Goal: Task Accomplishment & Management: Manage account settings

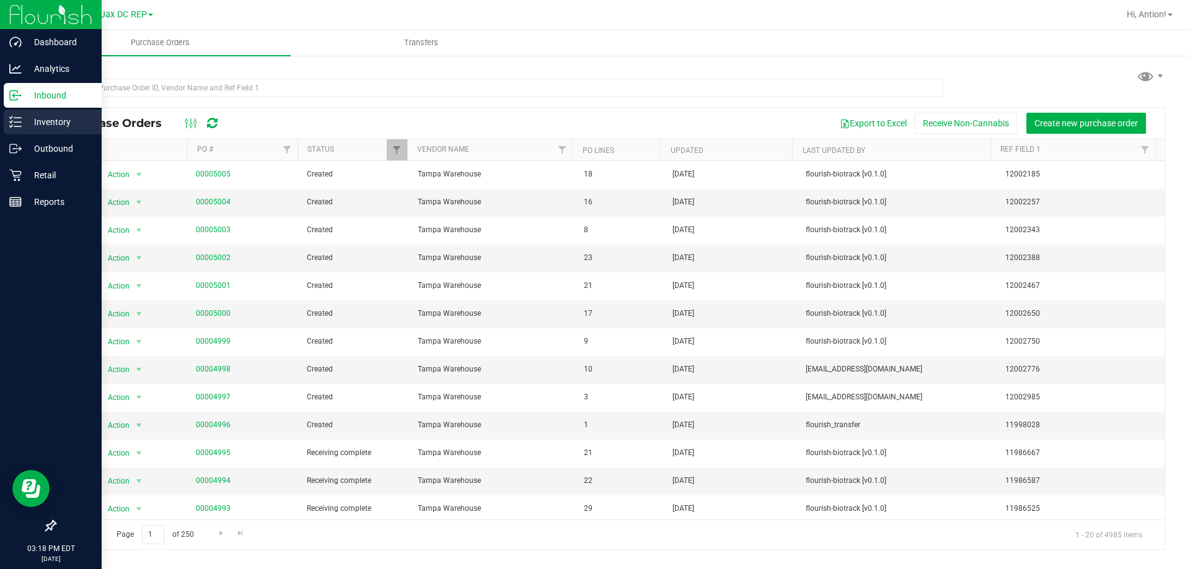
click at [41, 120] on p "Inventory" at bounding box center [59, 122] width 74 height 15
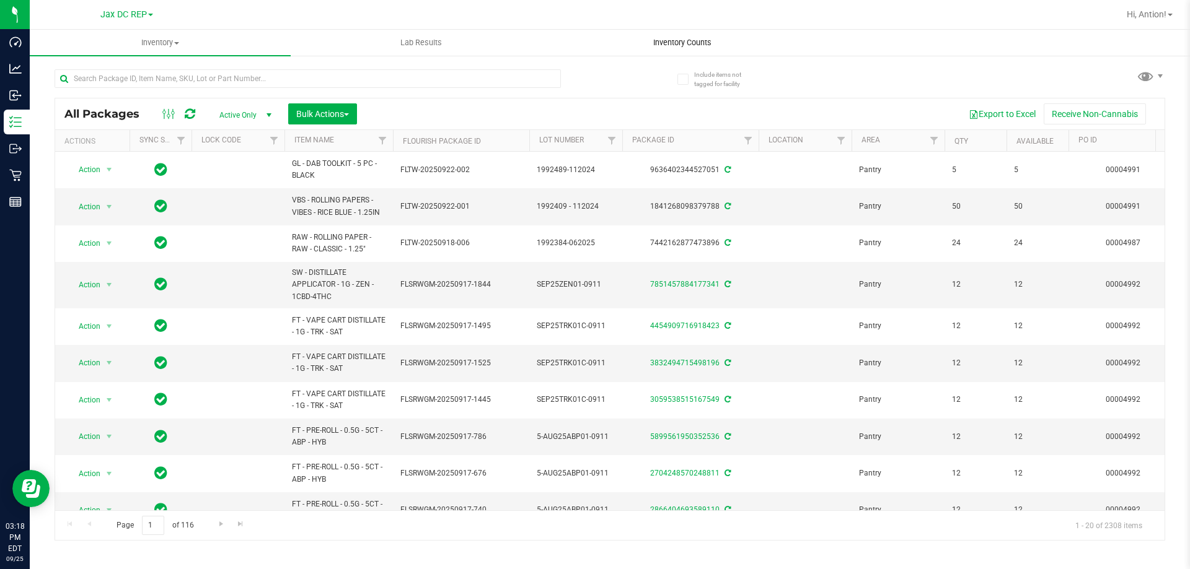
click at [674, 51] on uib-tab-heading "Inventory Counts" at bounding box center [682, 42] width 260 height 25
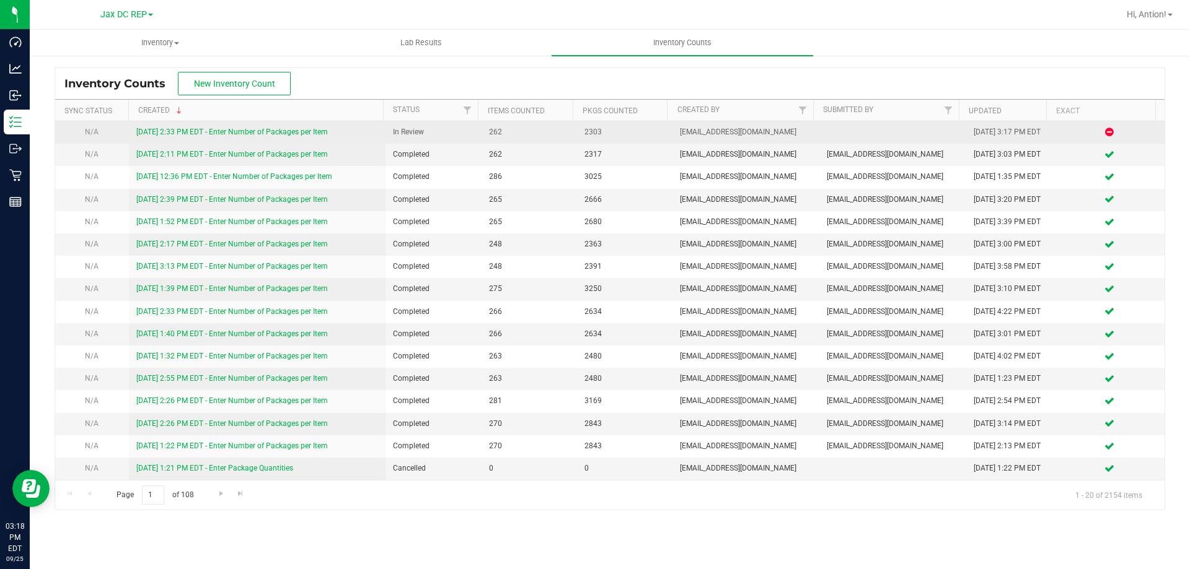
click at [302, 134] on link "[DATE] 2:33 PM EDT - Enter Number of Packages per Item" at bounding box center [231, 132] width 191 height 9
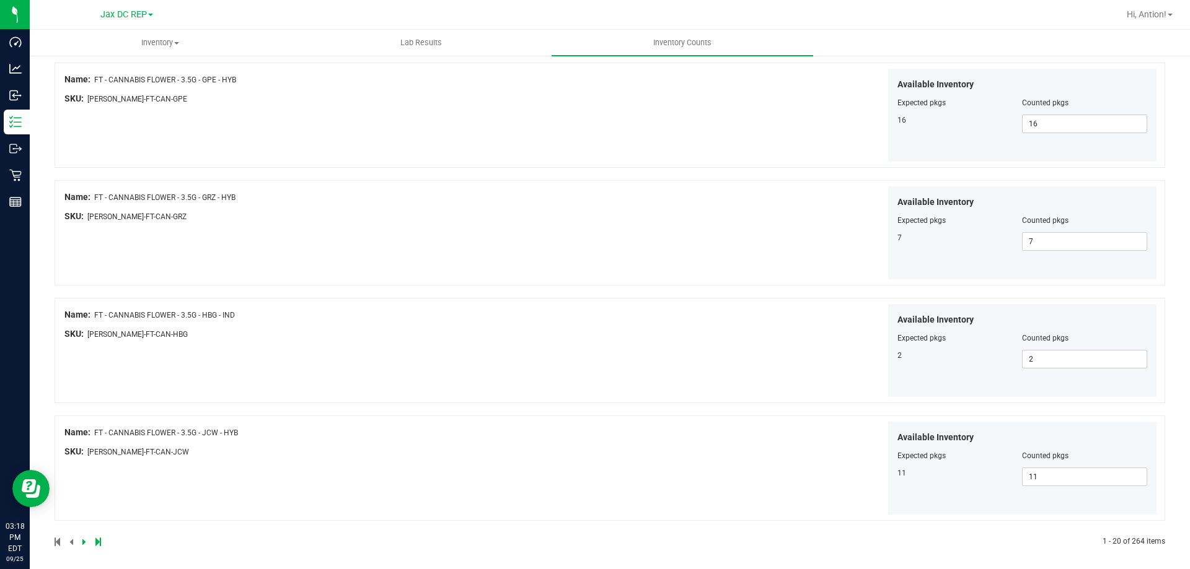
scroll to position [2029, 0]
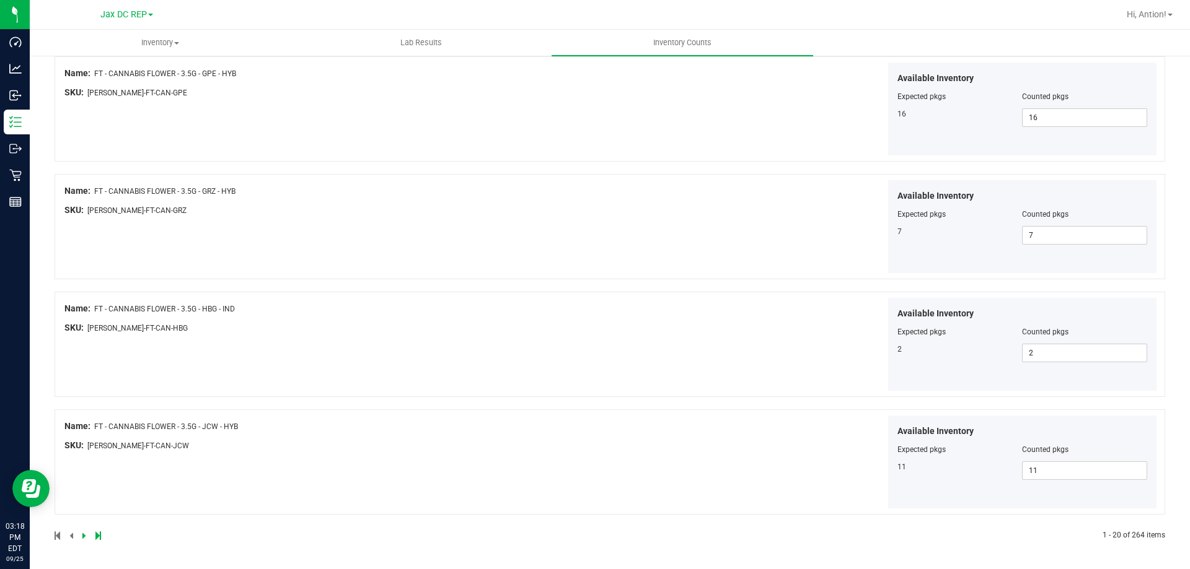
click at [82, 535] on icon at bounding box center [84, 535] width 4 height 7
click at [83, 537] on icon at bounding box center [84, 535] width 4 height 7
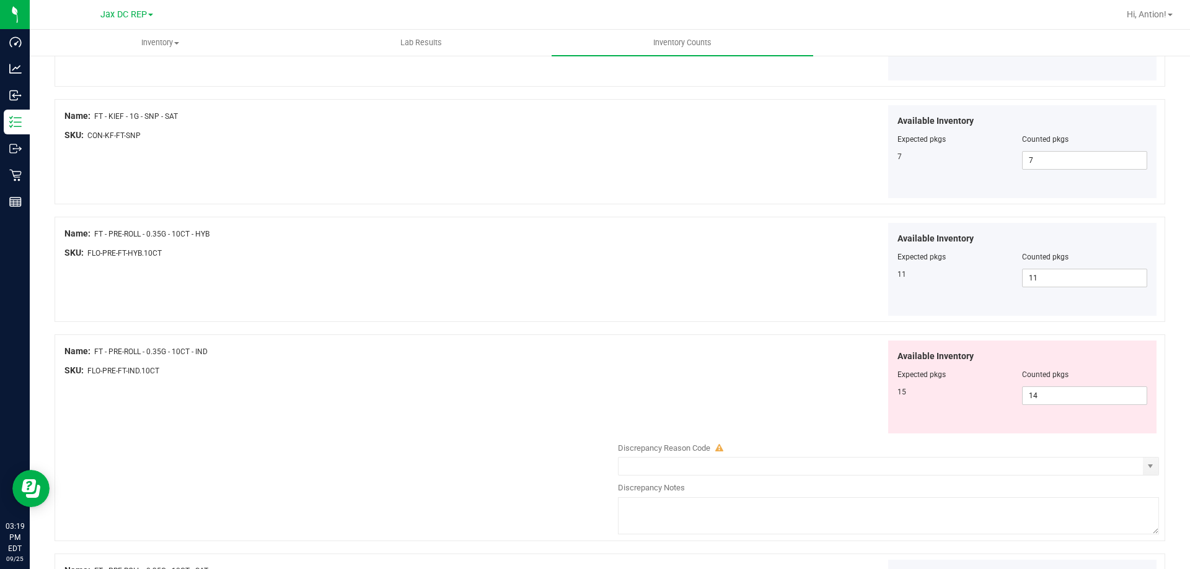
scroll to position [248, 0]
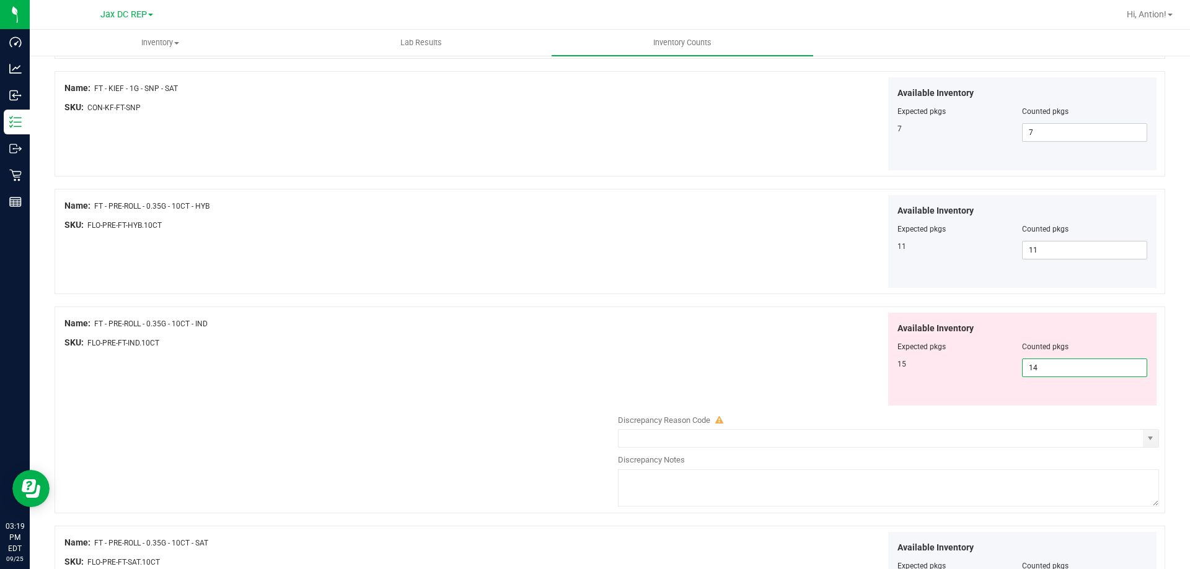
drag, startPoint x: 1040, startPoint y: 365, endPoint x: 823, endPoint y: 365, distance: 216.9
click at [823, 365] on div "Available Inventory Expected pkgs Counted pkgs 15 14 14" at bounding box center [885, 360] width 547 height 94
drag, startPoint x: 1038, startPoint y: 369, endPoint x: 688, endPoint y: 346, distance: 350.2
click at [708, 351] on div "Available Inventory Expected pkgs Counted pkgs 15 14 14" at bounding box center [885, 360] width 547 height 94
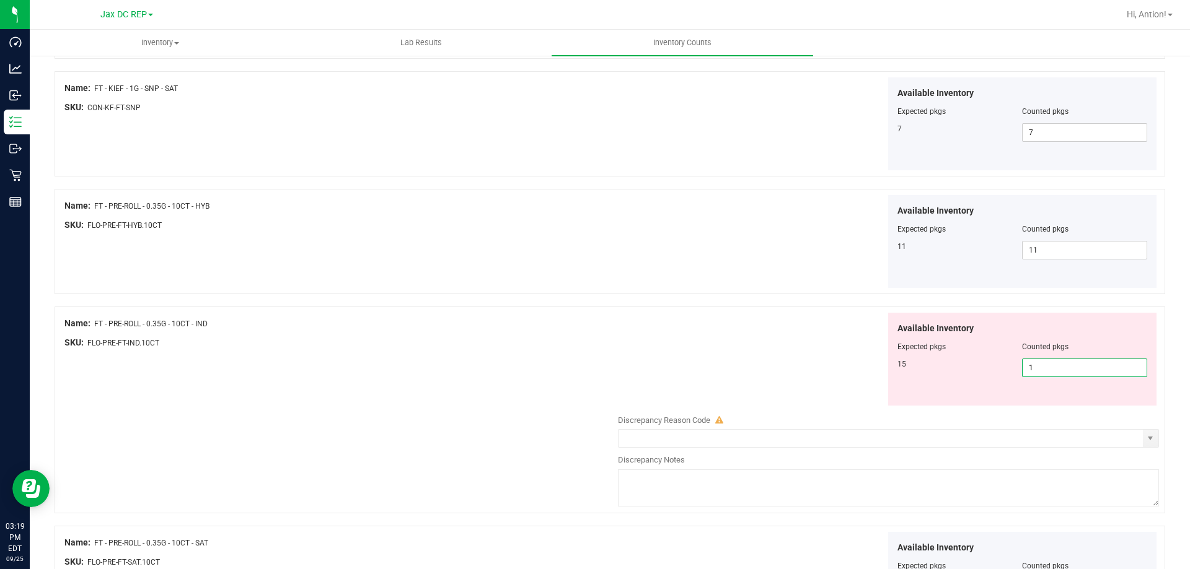
type input "15"
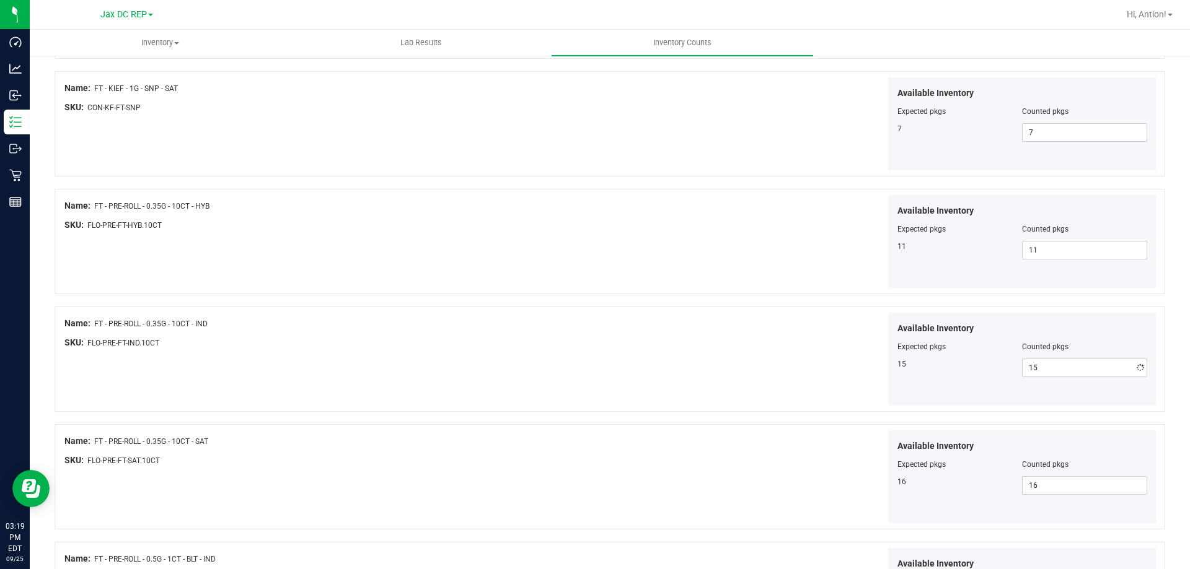
click at [674, 346] on div "Available Inventory Expected pkgs Counted pkgs 15 15 15" at bounding box center [885, 360] width 547 height 94
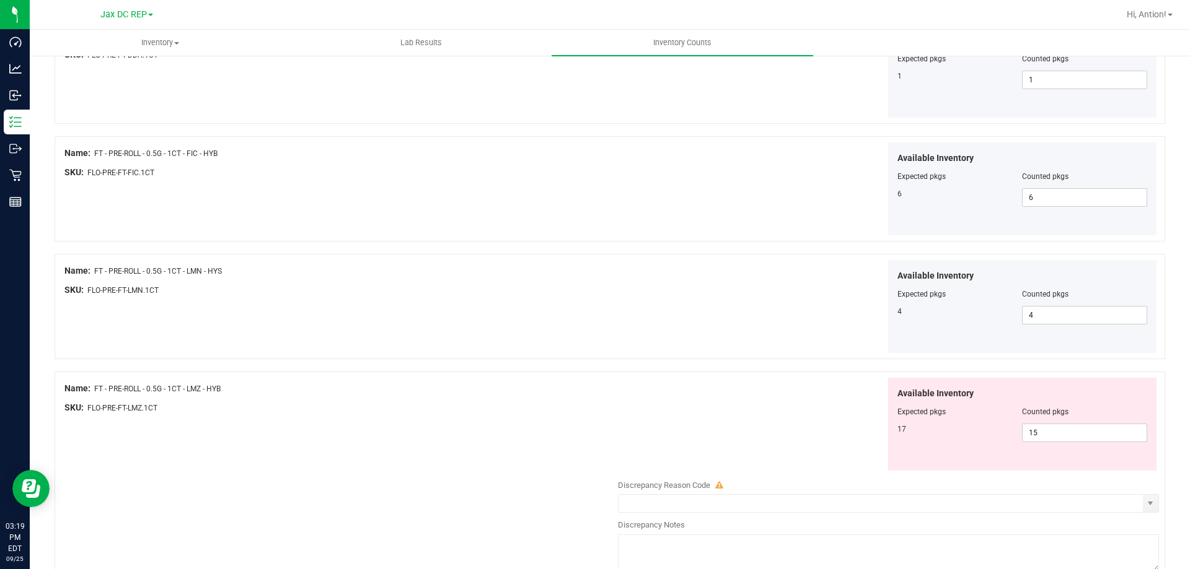
scroll to position [1115, 0]
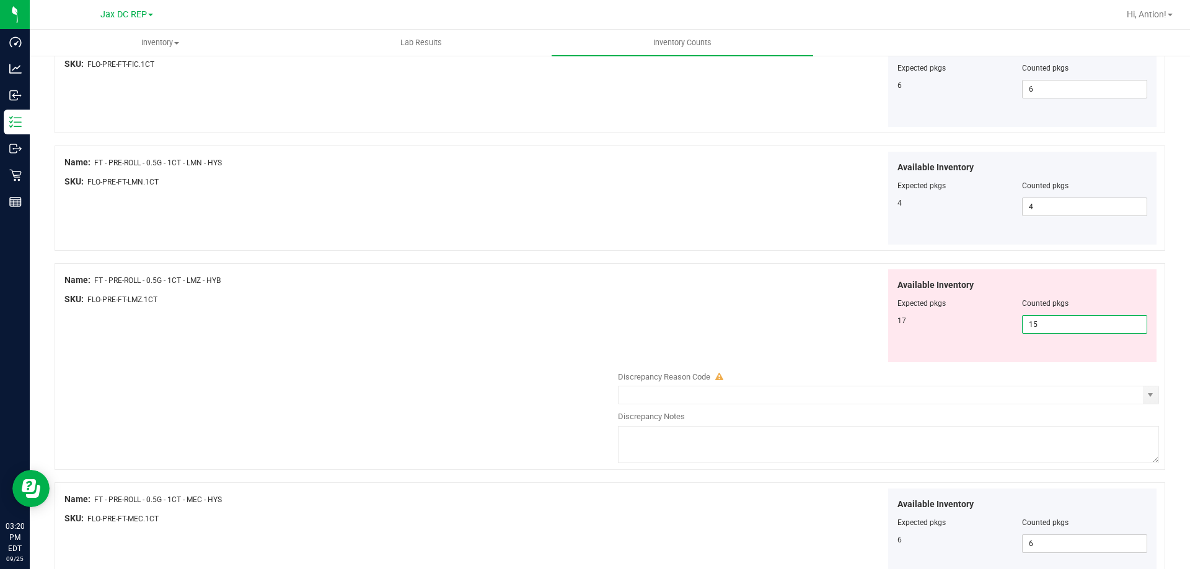
drag, startPoint x: 1064, startPoint y: 330, endPoint x: 737, endPoint y: 315, distance: 326.8
click at [739, 315] on div "Available Inventory Expected pkgs Counted pkgs 17 15 15" at bounding box center [885, 317] width 547 height 94
type input "17"
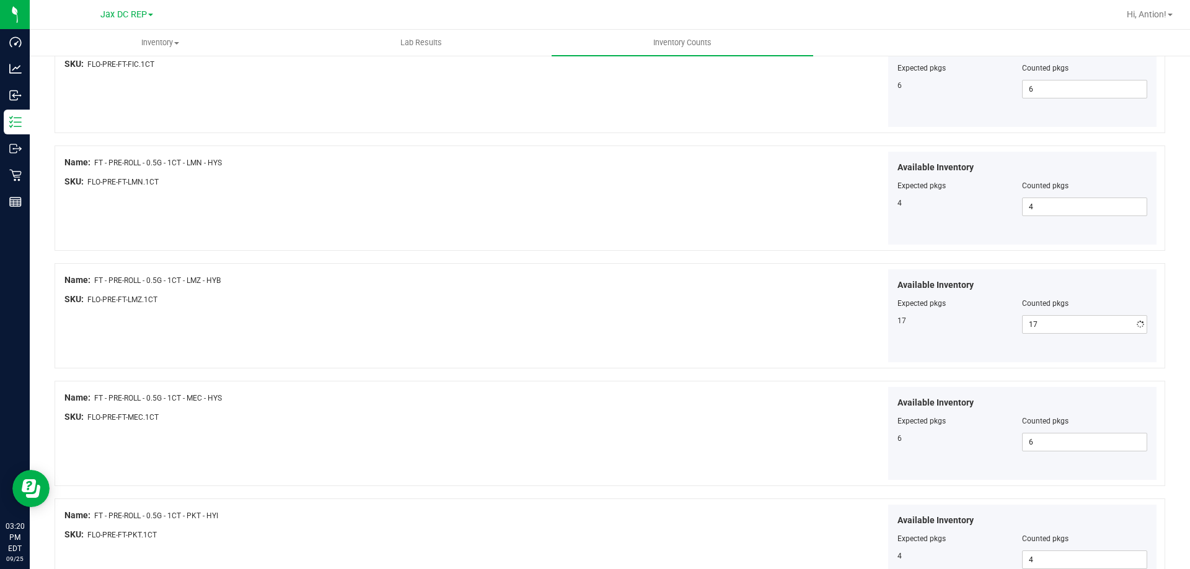
click at [568, 328] on div "Name: FT - PRE-ROLL - 0.5G - 1CT - LMZ - HYB SKU: FLO-PRE-FT-LMZ.1CT Available …" at bounding box center [610, 315] width 1110 height 105
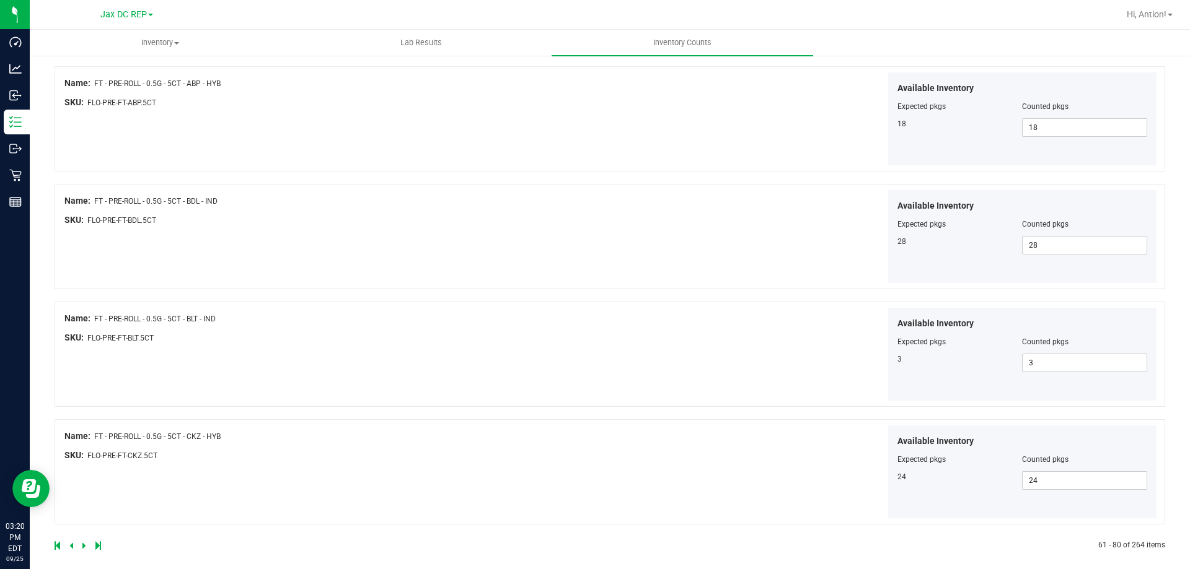
scroll to position [2029, 0]
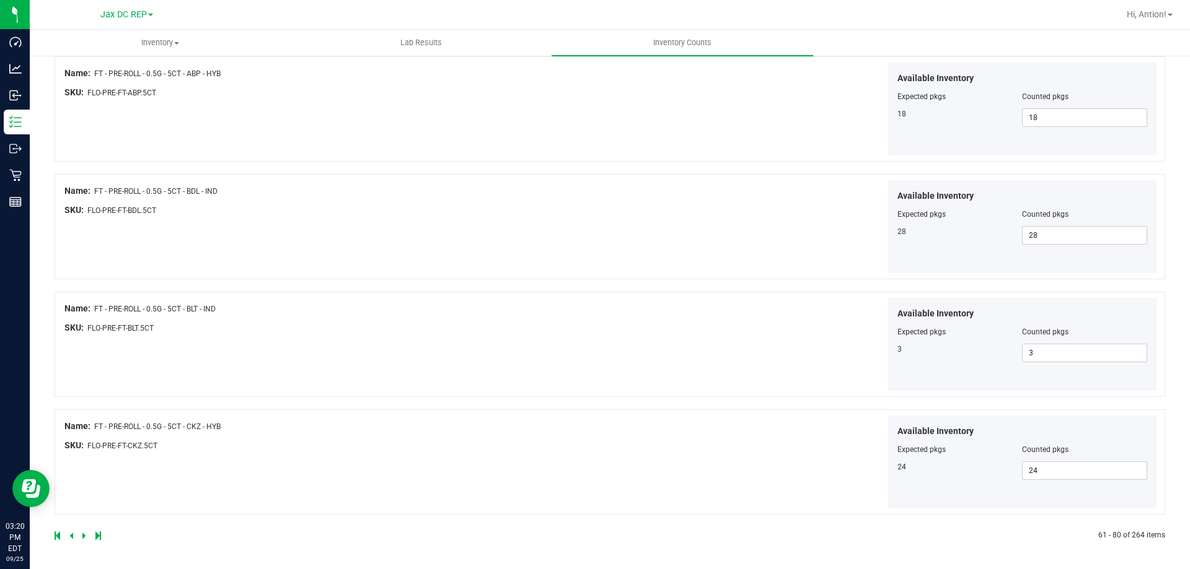
click at [84, 538] on icon at bounding box center [84, 535] width 4 height 7
click at [86, 535] on link at bounding box center [85, 536] width 6 height 9
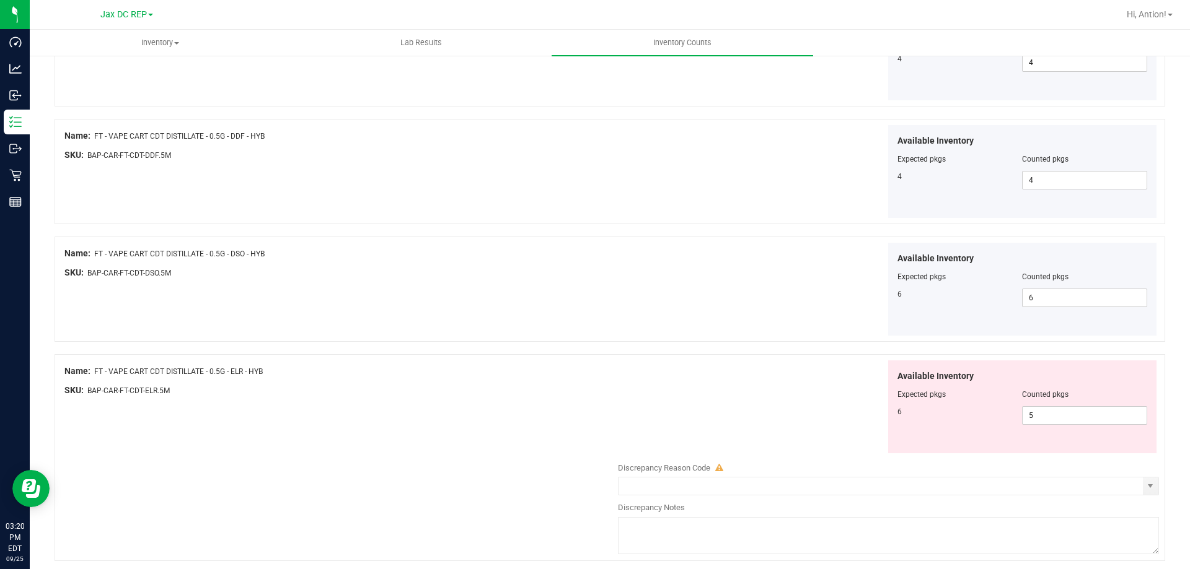
scroll to position [372, 0]
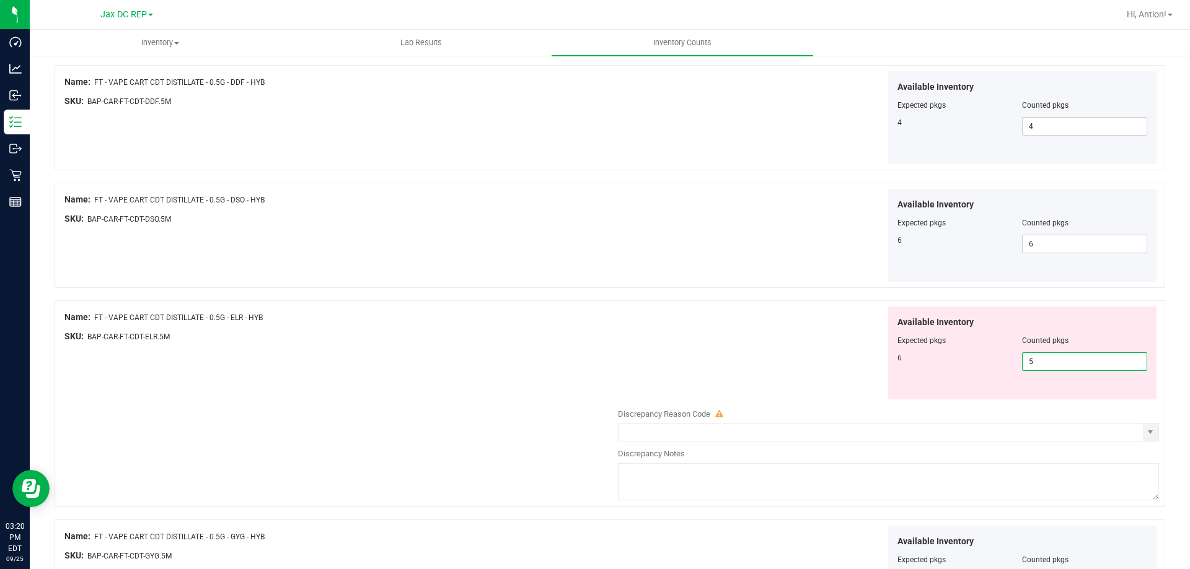
drag, startPoint x: 1038, startPoint y: 365, endPoint x: 708, endPoint y: 382, distance: 331.3
click at [708, 382] on div "Available Inventory Expected pkgs Counted pkgs 6 5 5" at bounding box center [885, 354] width 547 height 94
drag, startPoint x: 1064, startPoint y: 357, endPoint x: 849, endPoint y: 357, distance: 215.0
click at [849, 357] on div "Available Inventory Expected pkgs Counted pkgs 6 5 5" at bounding box center [885, 354] width 547 height 94
type input "6"
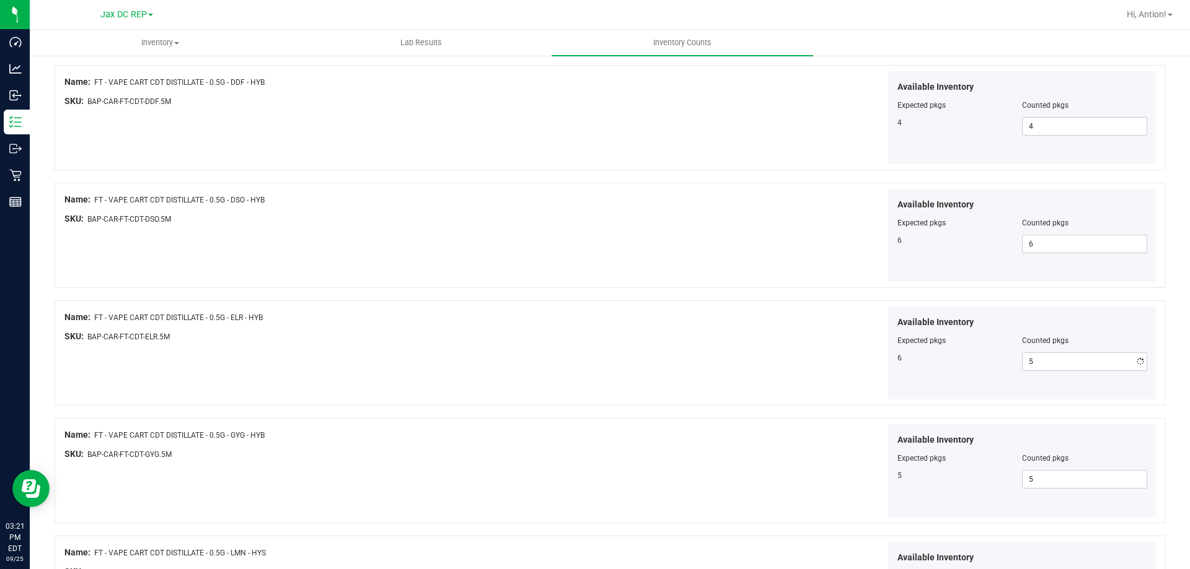
type input "6"
click at [692, 397] on div "Available Inventory Expected pkgs Counted pkgs 6 6 6" at bounding box center [885, 354] width 547 height 94
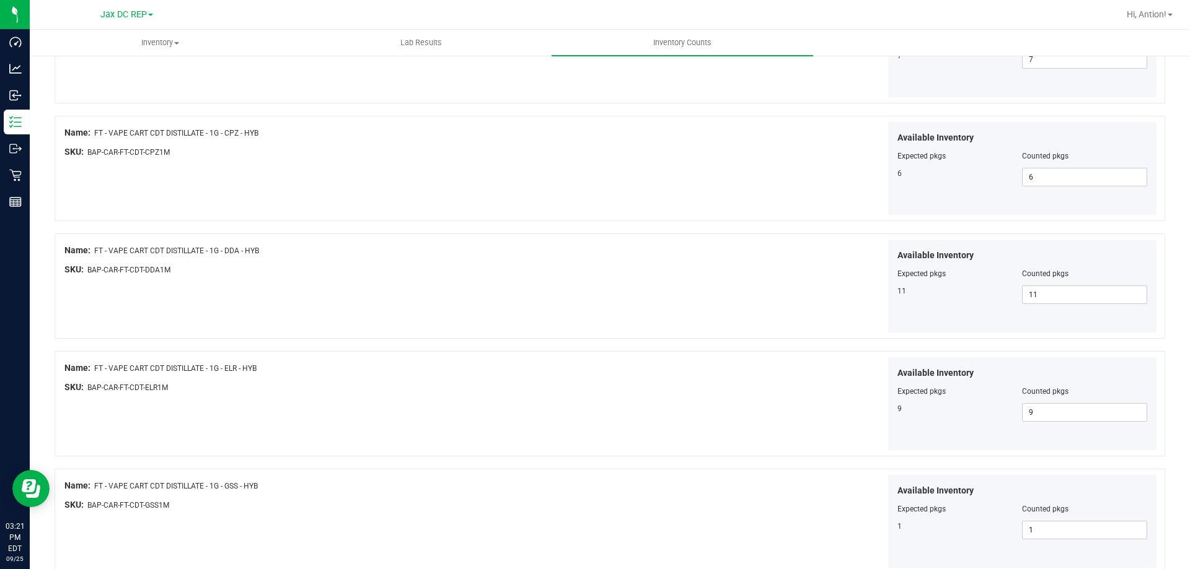
scroll to position [2029, 0]
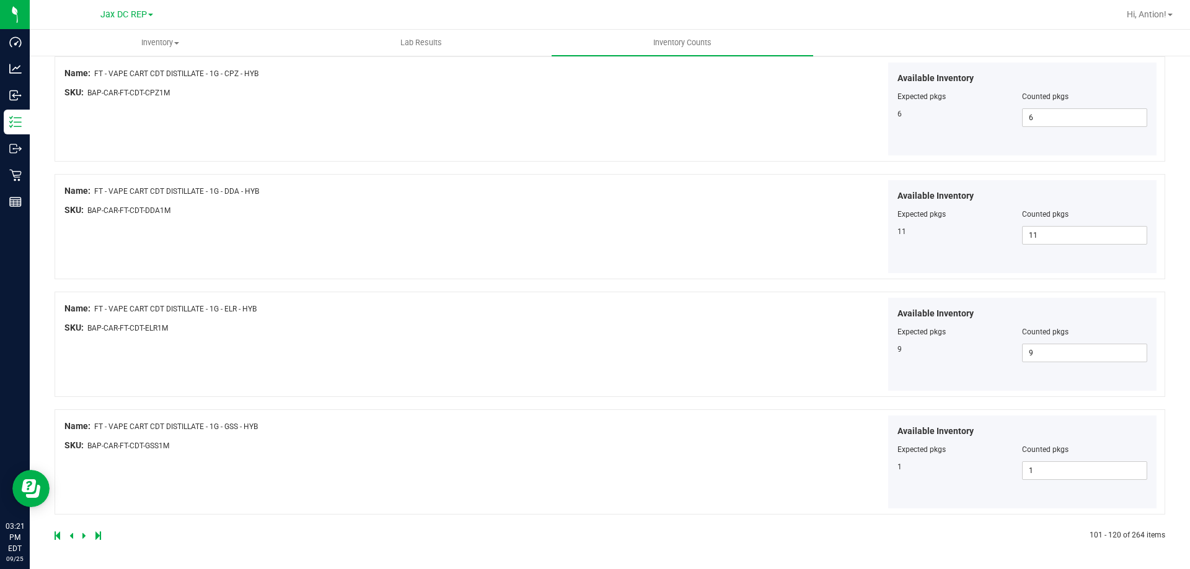
click at [84, 535] on icon at bounding box center [84, 535] width 4 height 7
click at [82, 533] on icon at bounding box center [84, 535] width 4 height 7
click at [83, 538] on icon at bounding box center [84, 535] width 4 height 7
click at [82, 538] on icon at bounding box center [84, 535] width 4 height 7
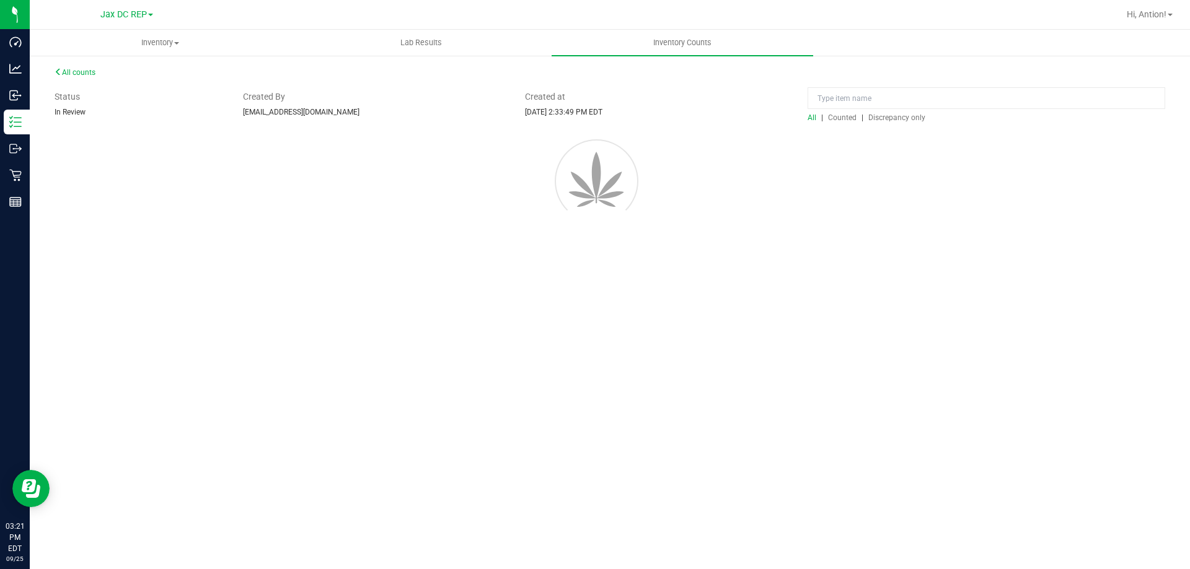
scroll to position [0, 0]
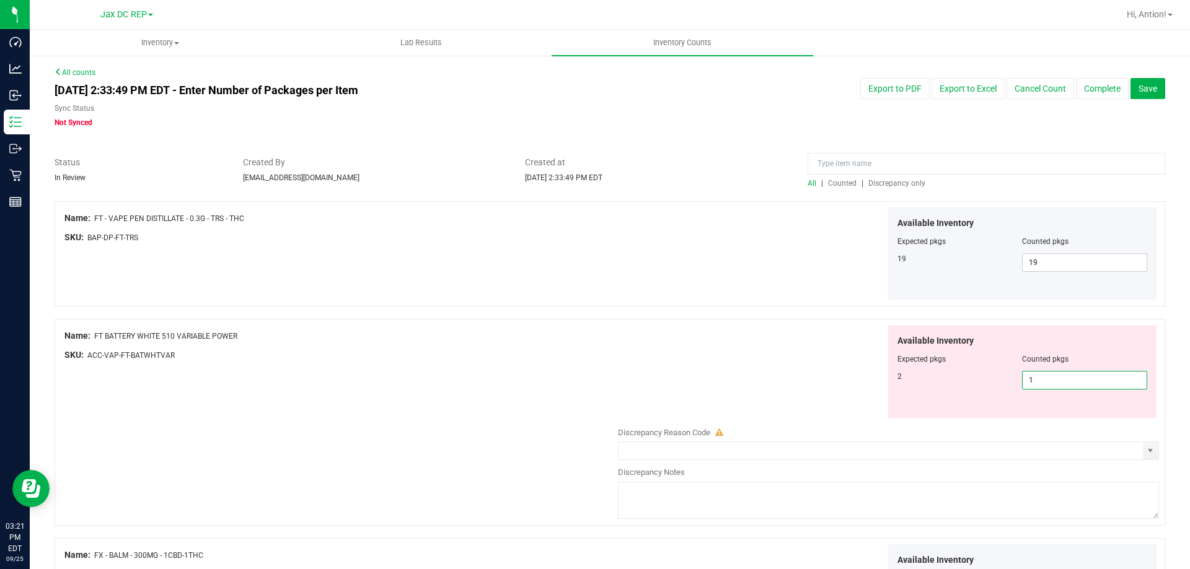
drag, startPoint x: 1091, startPoint y: 381, endPoint x: 904, endPoint y: 388, distance: 187.2
click at [904, 388] on div "2 1 1" at bounding box center [1022, 380] width 250 height 19
type input "2"
click at [825, 393] on div "Available Inventory Expected pkgs Counted pkgs 2 2 2" at bounding box center [885, 372] width 547 height 94
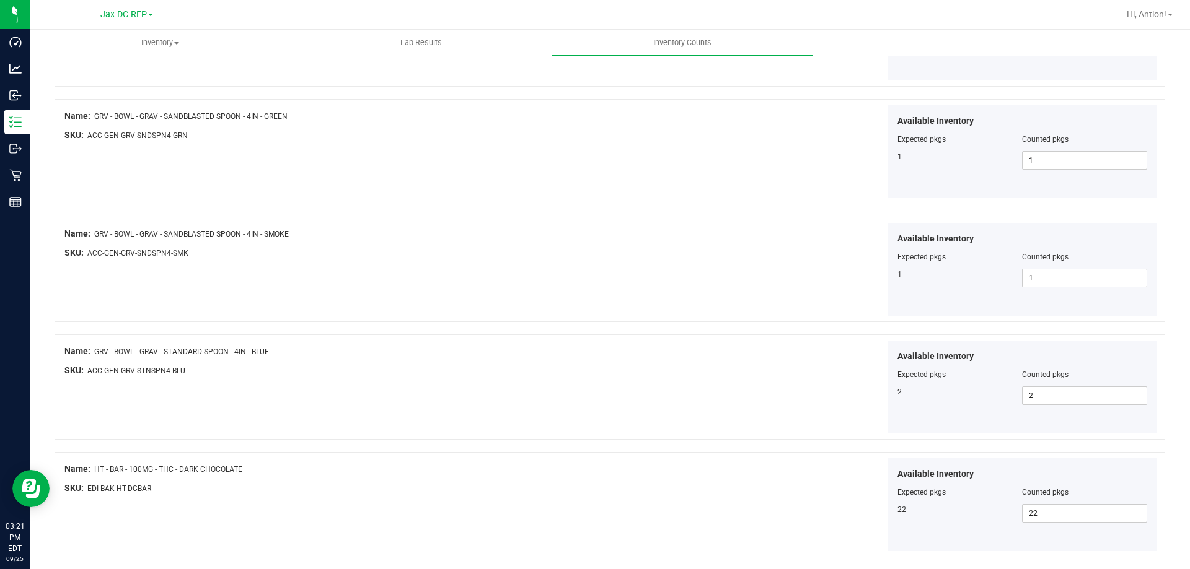
scroll to position [2029, 0]
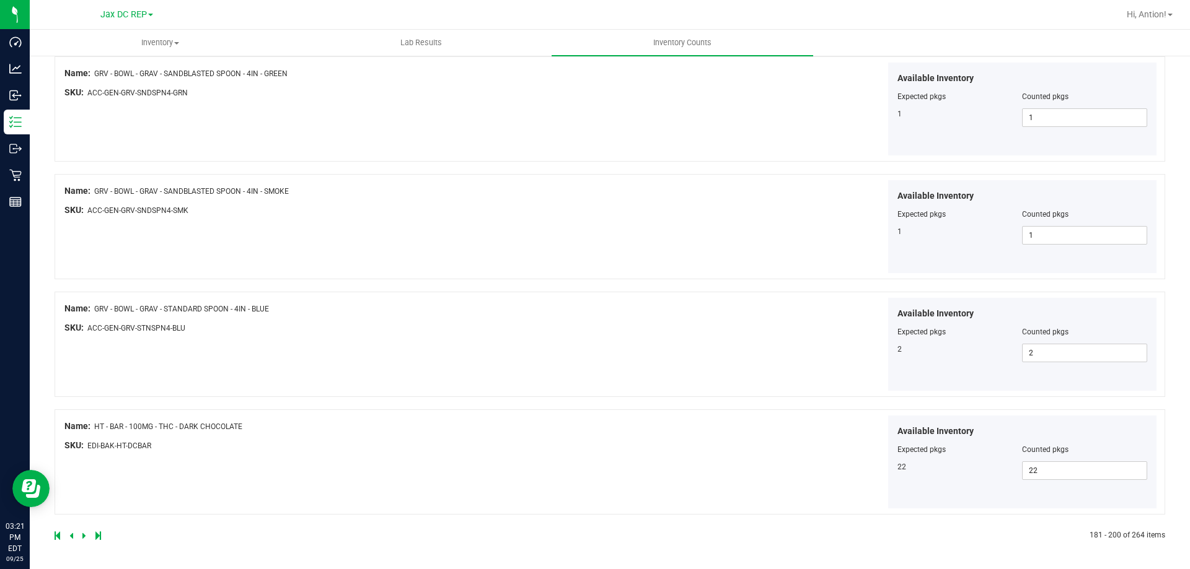
click at [82, 535] on icon at bounding box center [84, 535] width 4 height 7
click at [83, 532] on icon at bounding box center [84, 535] width 4 height 7
click at [82, 535] on icon at bounding box center [84, 535] width 4 height 7
click at [82, 533] on icon at bounding box center [84, 535] width 4 height 7
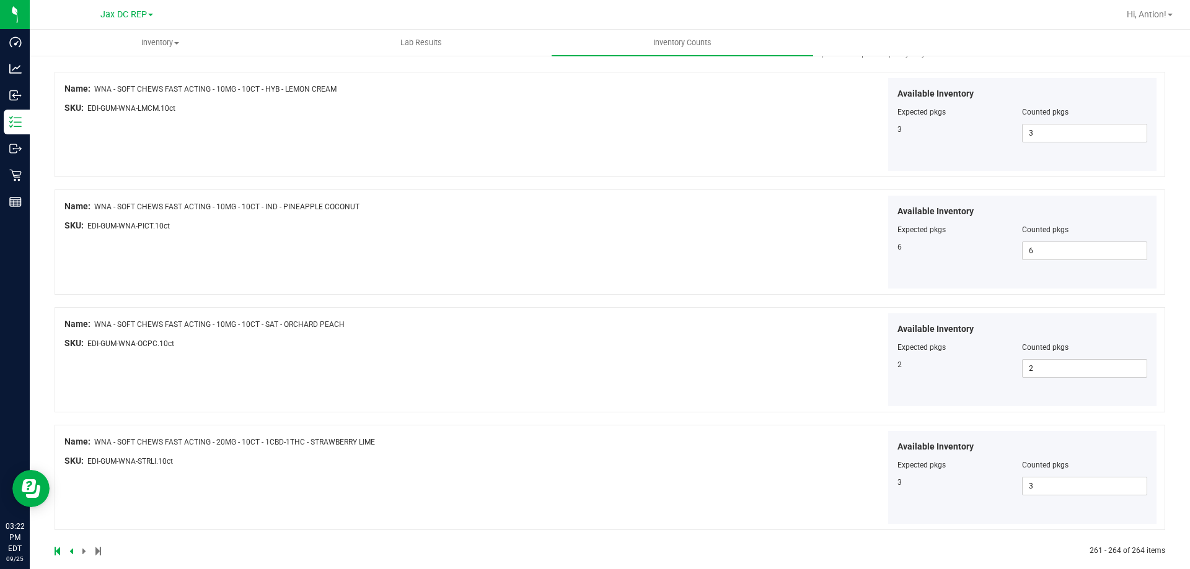
scroll to position [145, 0]
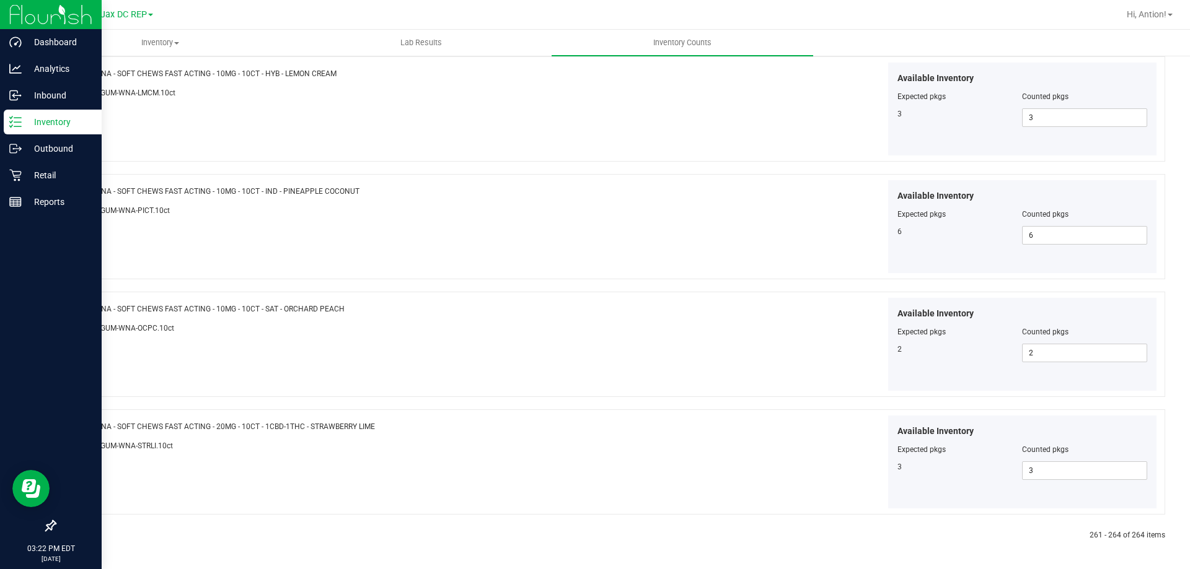
click at [22, 121] on p "Inventory" at bounding box center [59, 122] width 74 height 15
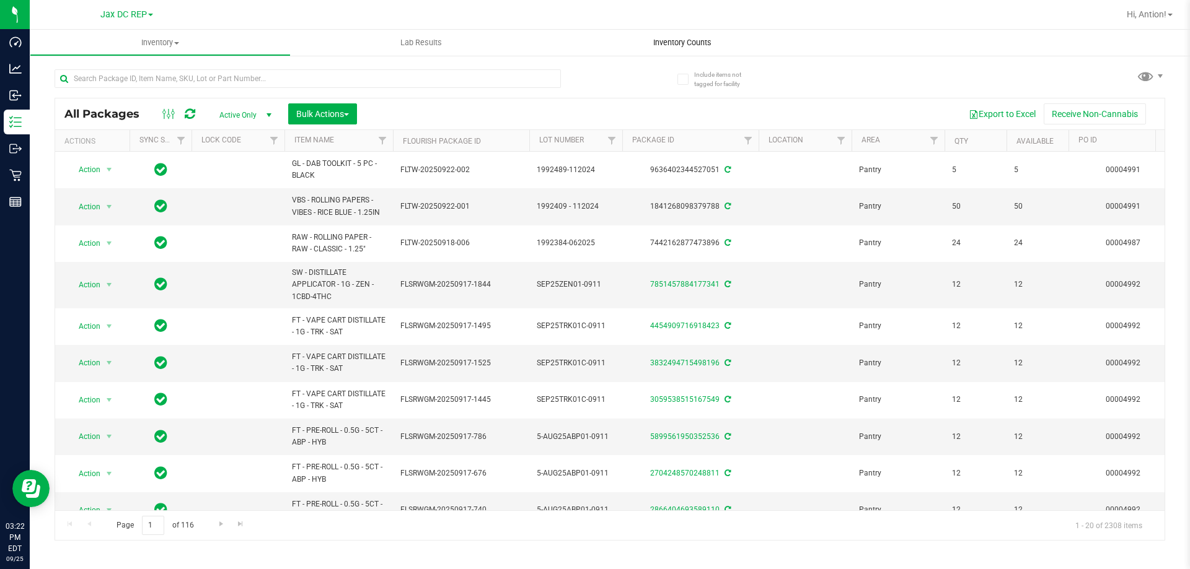
click at [686, 45] on span "Inventory Counts" at bounding box center [682, 42] width 92 height 11
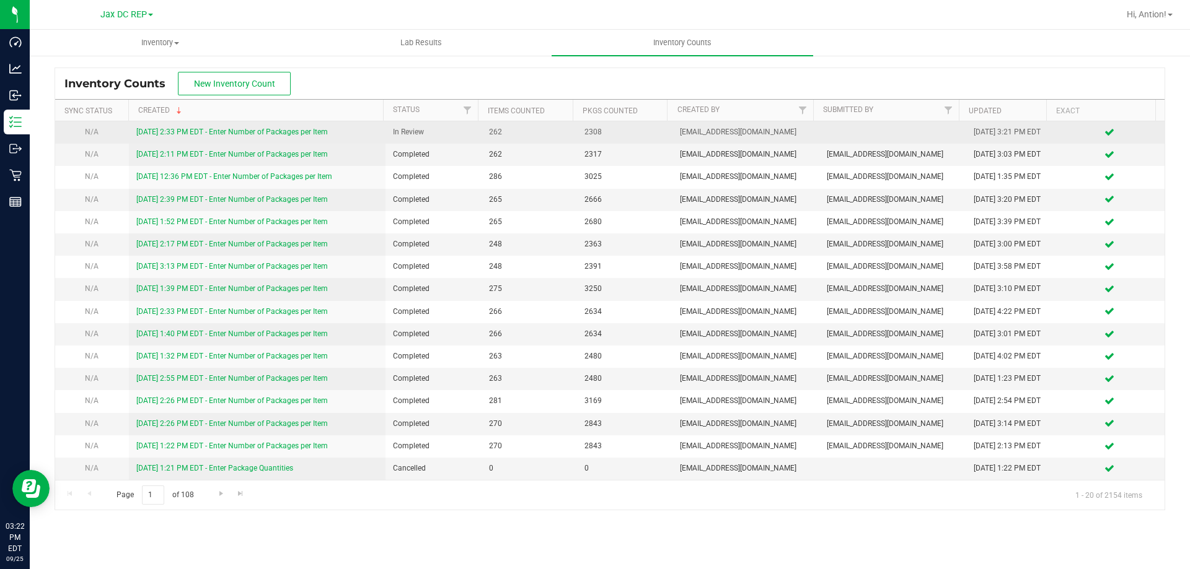
click at [302, 128] on link "[DATE] 2:33 PM EDT - Enter Number of Packages per Item" at bounding box center [231, 132] width 191 height 9
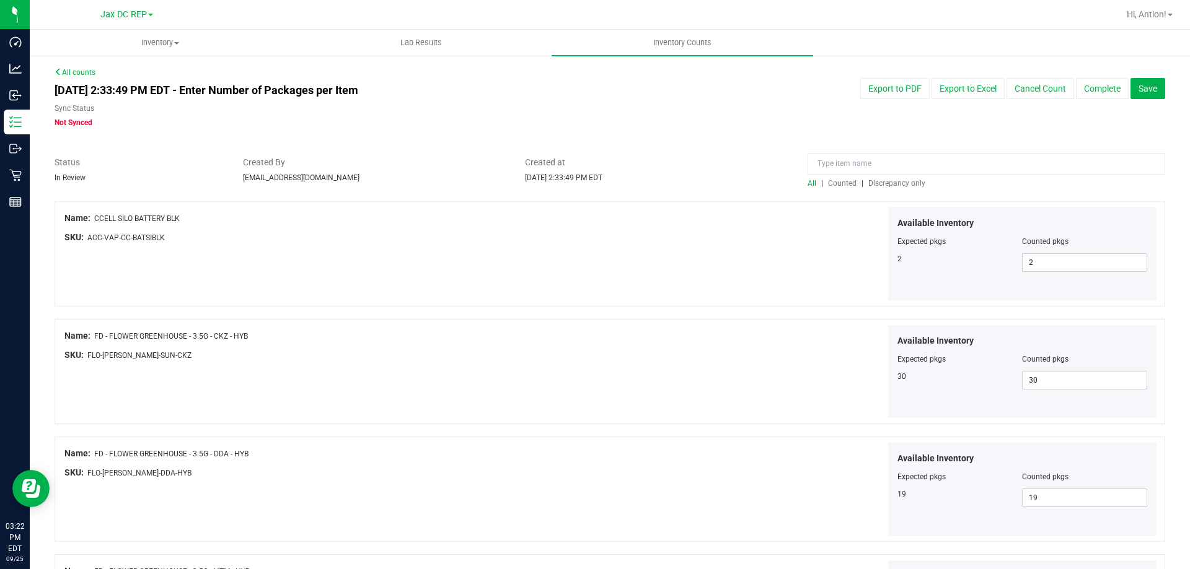
click at [888, 182] on span "Discrepancy only" at bounding box center [896, 183] width 57 height 9
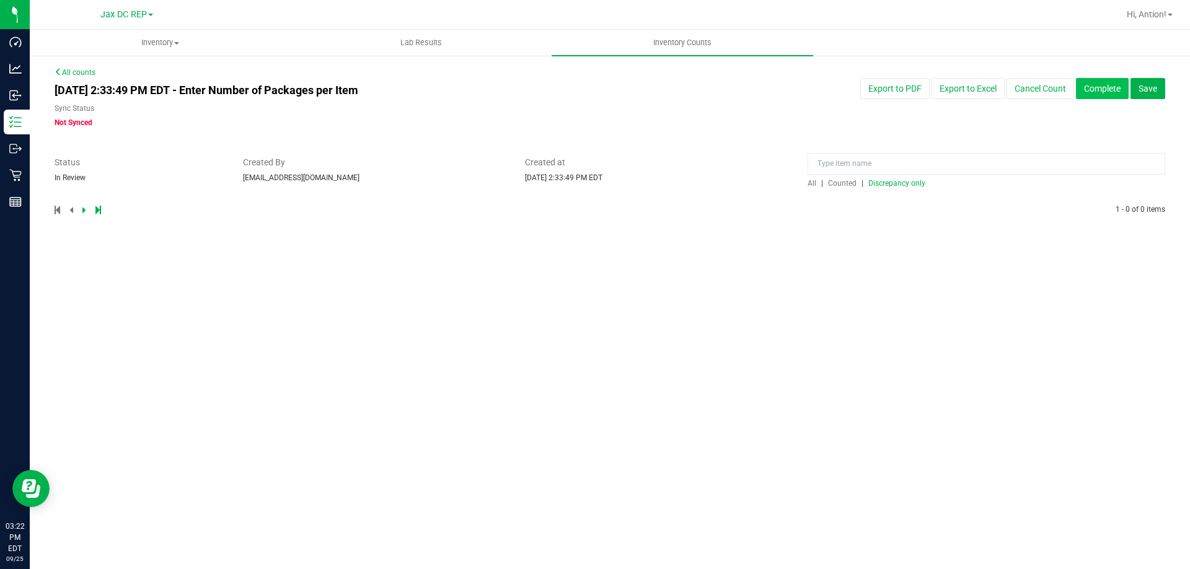
click at [1100, 87] on button "Complete" at bounding box center [1102, 88] width 53 height 21
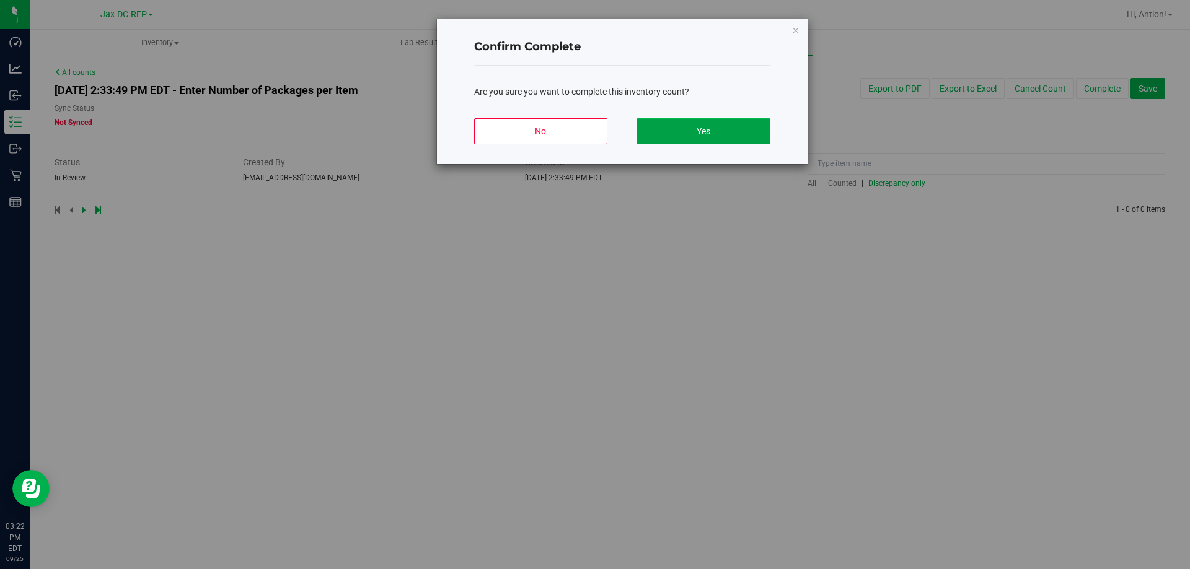
click at [736, 119] on button "Yes" at bounding box center [702, 131] width 133 height 26
